Goal: Find specific page/section: Find specific page/section

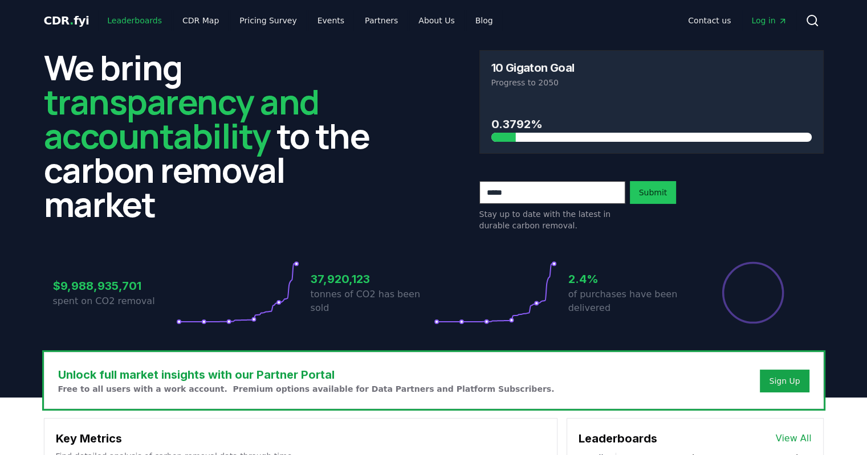
click at [111, 17] on link "Leaderboards" at bounding box center [134, 20] width 73 height 21
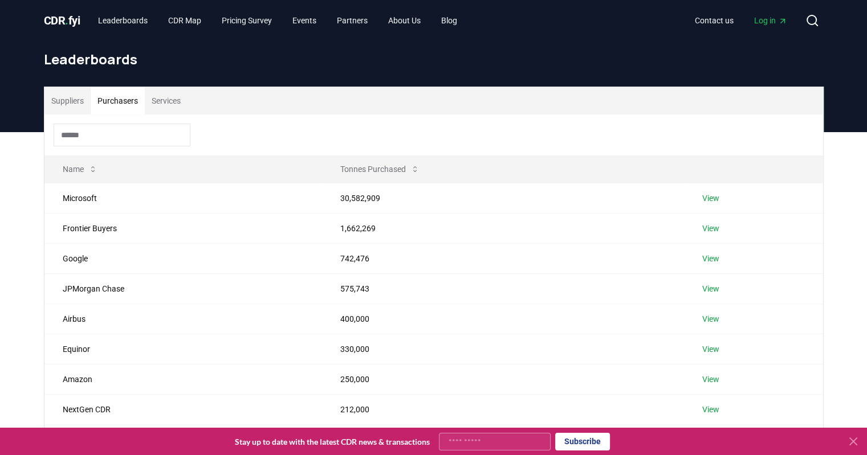
click at [128, 99] on button "Purchasers" at bounding box center [118, 100] width 54 height 27
click at [82, 99] on button "Suppliers" at bounding box center [67, 100] width 46 height 27
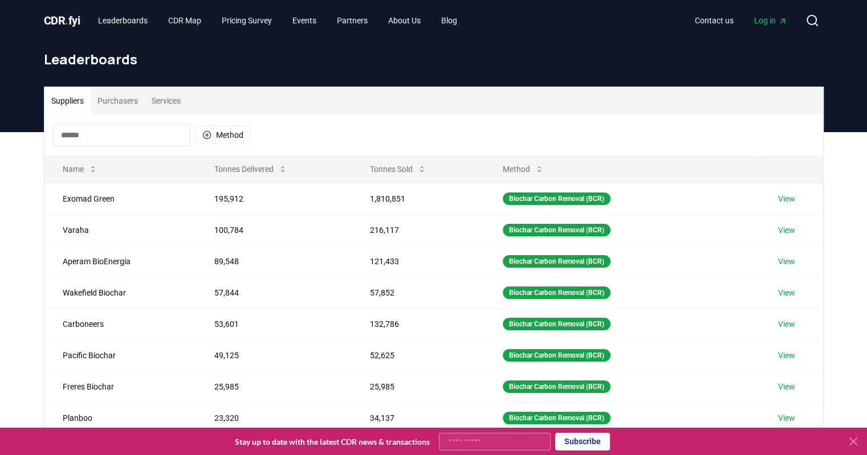
click at [100, 120] on div "Method" at bounding box center [433, 135] width 779 height 41
click at [93, 129] on input at bounding box center [122, 135] width 137 height 23
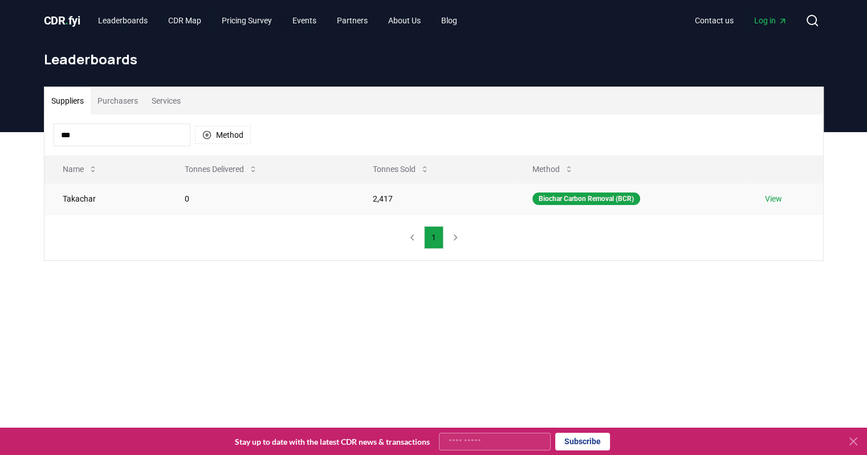
type input "***"
click at [779, 195] on link "View" at bounding box center [772, 198] width 17 height 11
